Goal: Task Accomplishment & Management: Complete application form

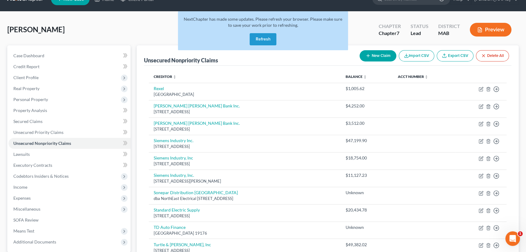
drag, startPoint x: 255, startPoint y: 34, endPoint x: 237, endPoint y: 32, distance: 18.7
click at [255, 34] on button "Refresh" at bounding box center [263, 39] width 27 height 12
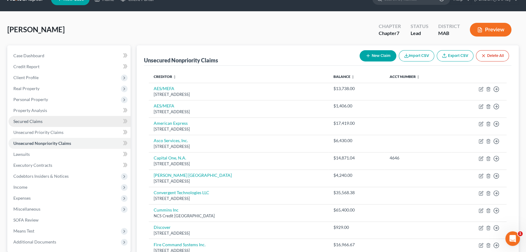
click at [30, 121] on span "Secured Claims" at bounding box center [27, 120] width 29 height 5
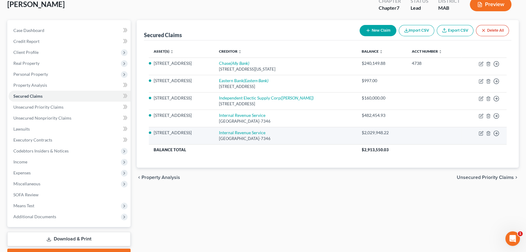
scroll to position [55, 0]
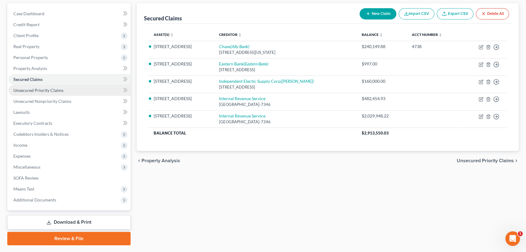
click at [43, 89] on span "Unsecured Priority Claims" at bounding box center [38, 89] width 50 height 5
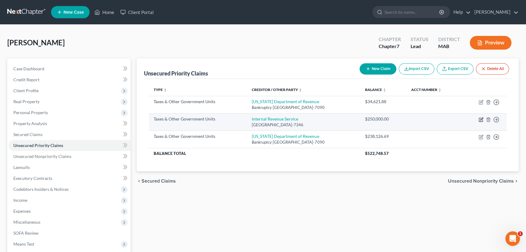
click at [481, 118] on icon "button" at bounding box center [481, 119] width 5 height 5
select select "0"
select select "39"
select select "3"
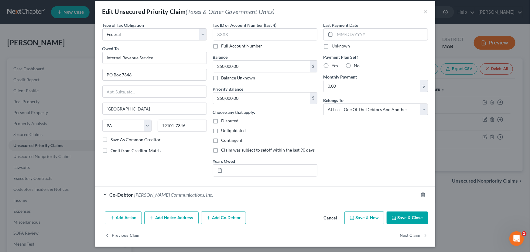
scroll to position [8, 0]
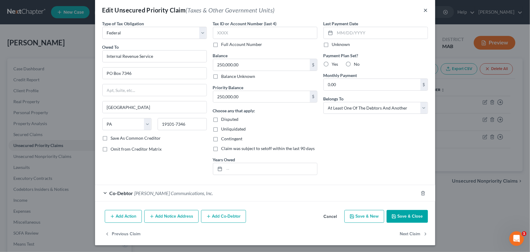
click at [424, 10] on button "×" at bounding box center [426, 9] width 4 height 7
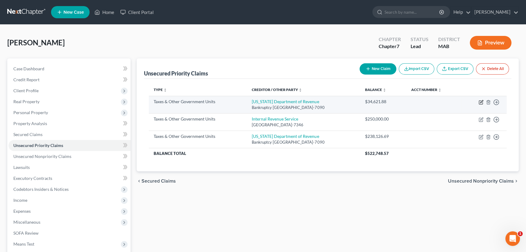
click at [480, 102] on icon "button" at bounding box center [481, 102] width 5 height 5
select select "2"
select select "22"
select select "3"
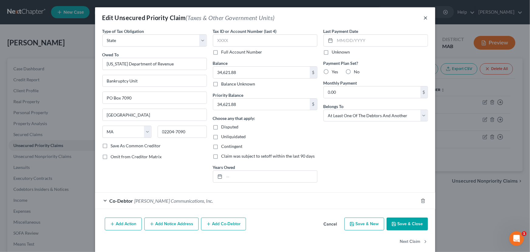
click at [424, 15] on button "×" at bounding box center [426, 17] width 4 height 7
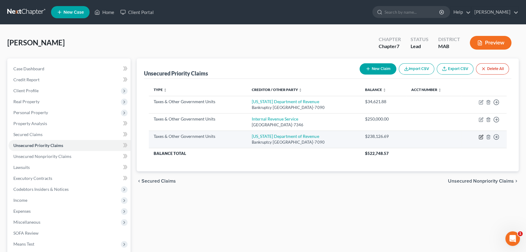
click at [481, 137] on icon "button" at bounding box center [481, 136] width 5 height 5
select select "2"
select select "22"
select select "3"
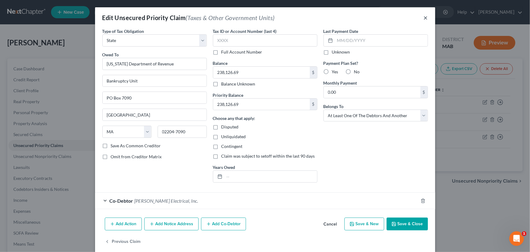
click at [424, 16] on button "×" at bounding box center [426, 17] width 4 height 7
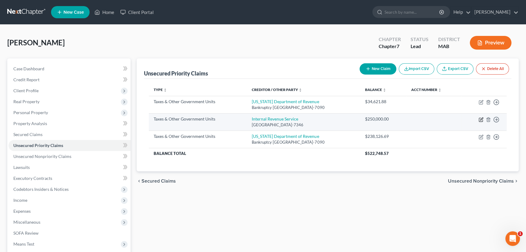
click at [482, 119] on icon "button" at bounding box center [481, 119] width 5 height 5
select select "0"
select select "39"
select select "3"
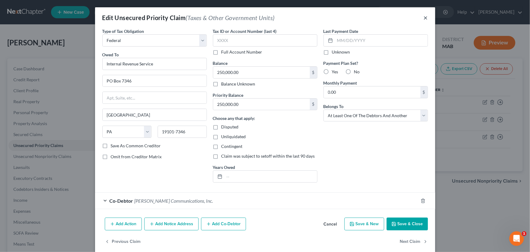
click at [424, 16] on button "×" at bounding box center [426, 17] width 4 height 7
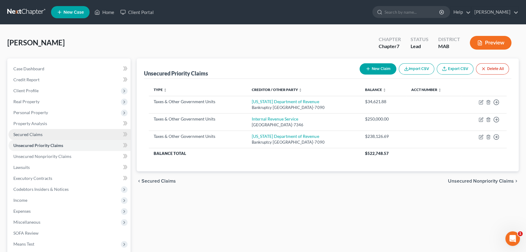
click at [27, 134] on span "Secured Claims" at bounding box center [27, 134] width 29 height 5
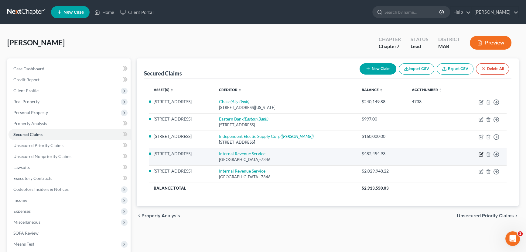
click at [480, 154] on icon "button" at bounding box center [481, 154] width 5 height 5
select select "39"
select select "0"
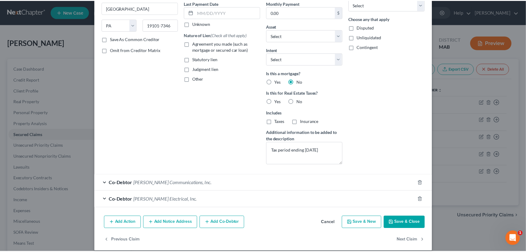
scroll to position [89, 0]
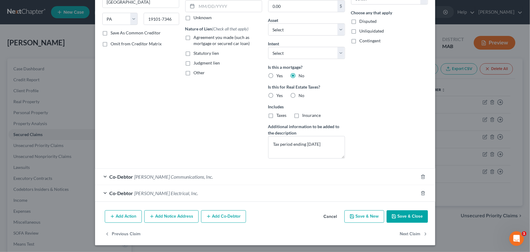
click at [394, 218] on button "Save & Close" at bounding box center [407, 216] width 41 height 13
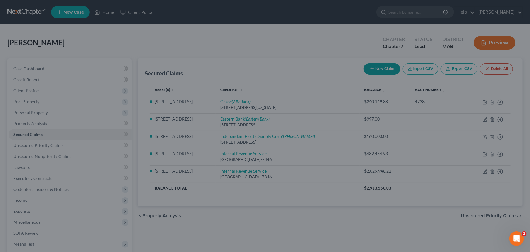
select select "4"
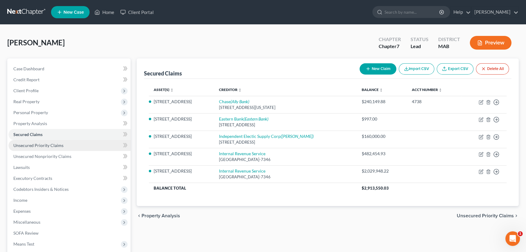
click at [29, 144] on span "Unsecured Priority Claims" at bounding box center [38, 144] width 50 height 5
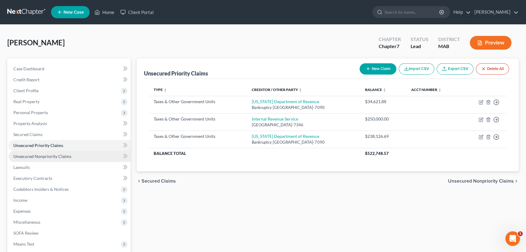
click at [63, 156] on span "Unsecured Nonpriority Claims" at bounding box center [42, 155] width 58 height 5
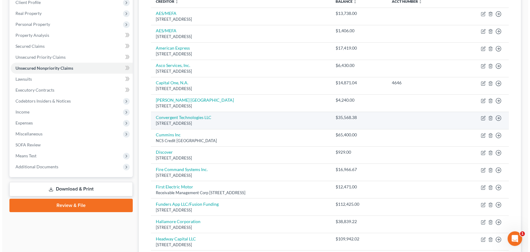
scroll to position [110, 0]
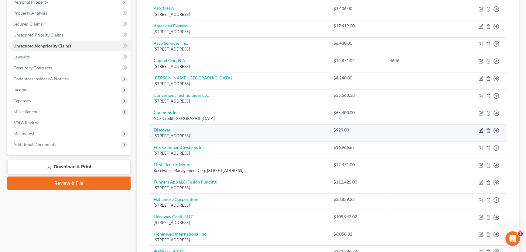
click at [481, 128] on icon "button" at bounding box center [481, 130] width 5 height 5
select select "46"
select select "2"
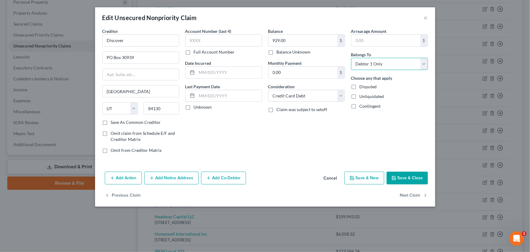
click at [373, 64] on select "Select Debtor 1 Only Debtor 2 Only Debtor 1 And Debtor 2 Only At Least One Of T…" at bounding box center [389, 64] width 77 height 12
select select "3"
click at [351, 58] on select "Select Debtor 1 Only Debtor 2 Only Debtor 1 And Debtor 2 Only At Least One Of T…" at bounding box center [389, 64] width 77 height 12
click at [223, 175] on button "Add Co-Debtor" at bounding box center [223, 177] width 45 height 13
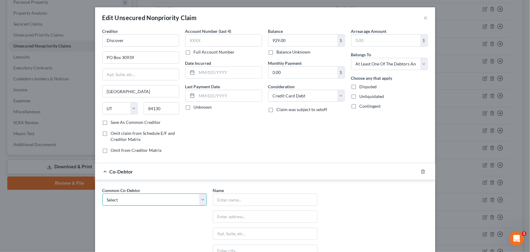
click at [159, 198] on select "Select [PERSON_NAME] Communications, Inc. [PERSON_NAME] Electrical, Inc. [PERSO…" at bounding box center [154, 199] width 105 height 12
select select "2"
click at [102, 193] on select "Select [PERSON_NAME] Communications, Inc. [PERSON_NAME] Electrical, Inc. [PERSO…" at bounding box center [154, 199] width 105 height 12
type input "[PERSON_NAME]"
type input "[STREET_ADDRESS]"
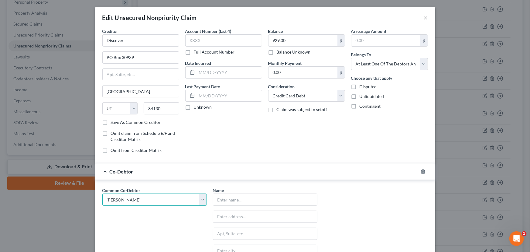
type input "Scituate"
select select "22"
type input "02066"
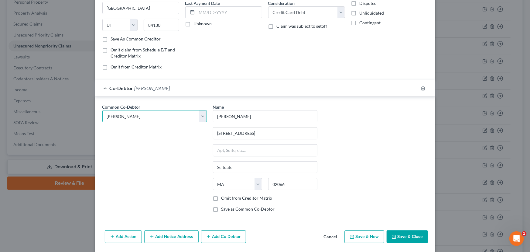
scroll to position [103, 0]
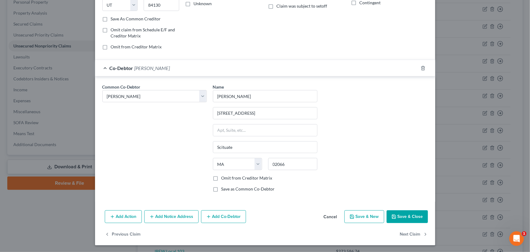
click at [221, 177] on label "Omit from Creditor Matrix" at bounding box center [246, 178] width 51 height 6
click at [224, 177] on input "Omit from Creditor Matrix" at bounding box center [226, 177] width 4 height 4
checkbox input "true"
click at [405, 214] on button "Save & Close" at bounding box center [407, 216] width 41 height 13
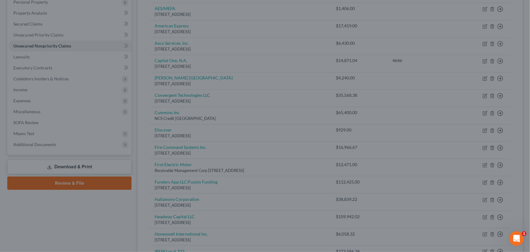
type input "0"
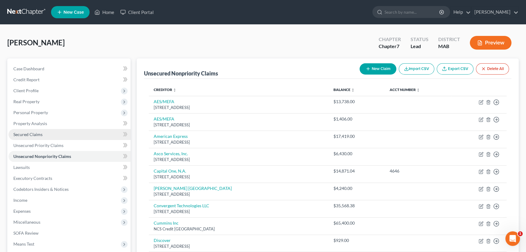
scroll to position [138, 0]
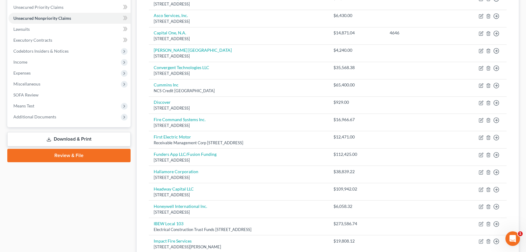
click at [73, 137] on link "Download & Print" at bounding box center [68, 139] width 123 height 14
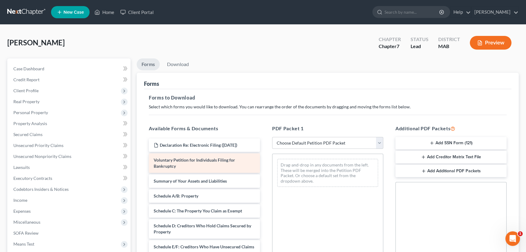
click at [188, 161] on span "Voluntary Petition for Individuals Filing for Bankruptcy" at bounding box center [194, 162] width 81 height 11
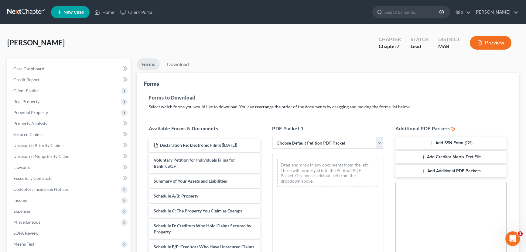
click at [378, 141] on select "Choose Default Petition PDF Packet Complete Bankruptcy Petition (all forms and …" at bounding box center [327, 143] width 111 height 12
select select "1"
click at [274, 137] on select "Choose Default Petition PDF Packet Complete Bankruptcy Petition (all forms and …" at bounding box center [327, 143] width 111 height 12
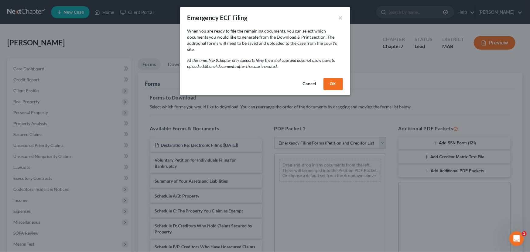
click at [333, 78] on button "OK" at bounding box center [333, 84] width 19 height 12
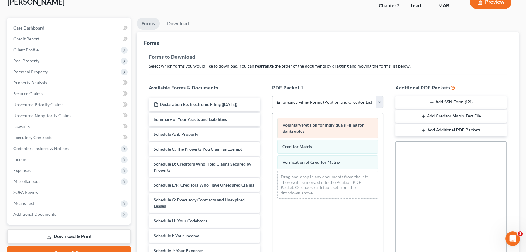
scroll to position [55, 0]
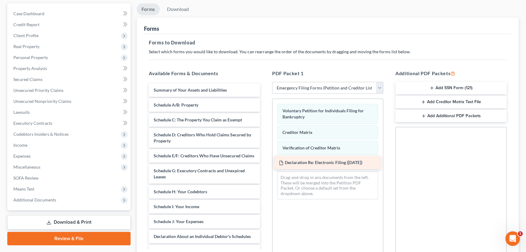
drag, startPoint x: 189, startPoint y: 88, endPoint x: 314, endPoint y: 161, distance: 145.0
click at [265, 161] on div "Declaration Re: Electronic Filing ([DATE]) Declaration Re: Electronic Filing ([…" at bounding box center [204, 219] width 121 height 273
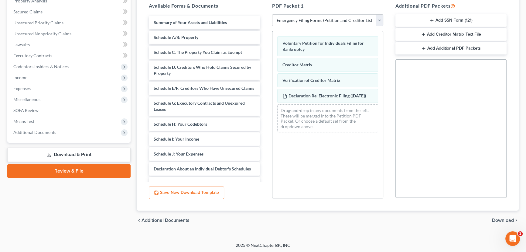
scroll to position [123, 0]
click at [447, 32] on button "Add Creditor Matrix Text File" at bounding box center [451, 33] width 111 height 13
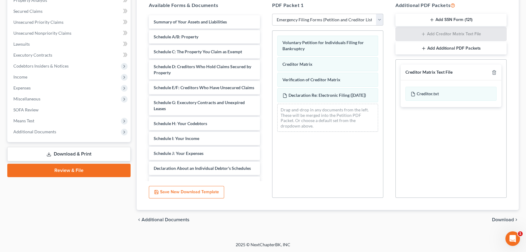
click at [501, 217] on span "Download" at bounding box center [503, 219] width 22 height 5
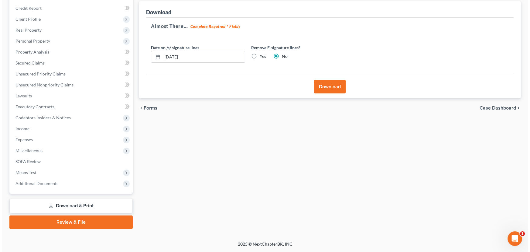
scroll to position [70, 0]
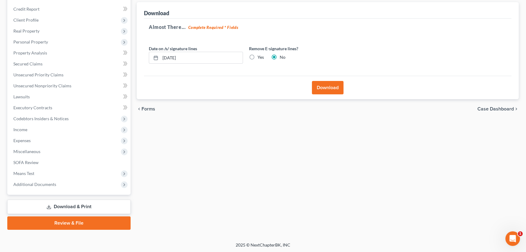
click at [258, 55] on label "Yes" at bounding box center [261, 57] width 6 height 6
click at [260, 55] on input "Yes" at bounding box center [262, 56] width 4 height 4
radio input "true"
radio input "false"
click at [323, 84] on button "Download" at bounding box center [328, 87] width 32 height 13
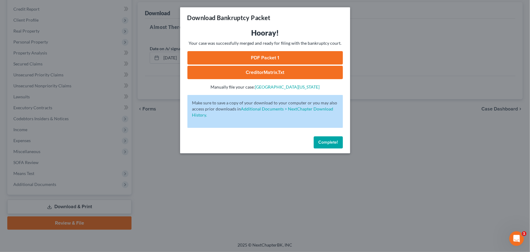
click at [270, 56] on link "PDF Packet 1" at bounding box center [265, 57] width 156 height 13
